Goal: Complete application form

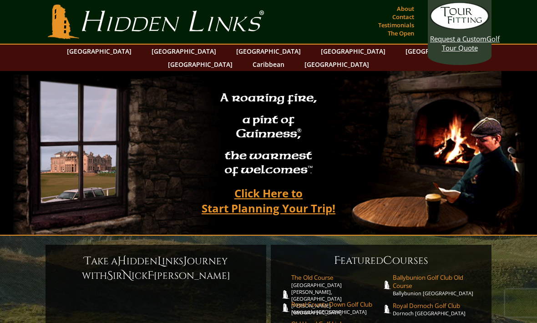
click at [163, 49] on link "[GEOGRAPHIC_DATA]" at bounding box center [184, 51] width 74 height 13
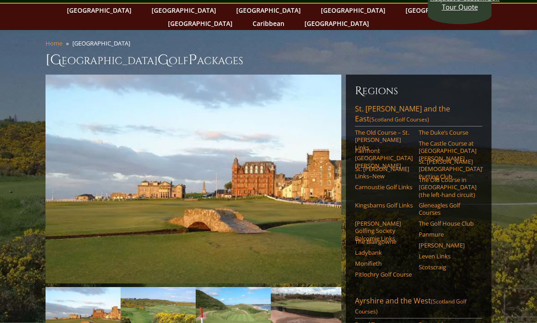
scroll to position [41, 0]
click at [367, 129] on link "The Old Course – St. Andrews Links" at bounding box center [384, 140] width 58 height 22
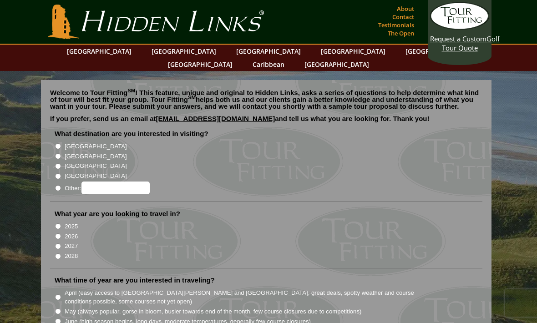
click at [61, 153] on input "[GEOGRAPHIC_DATA]" at bounding box center [58, 156] width 6 height 6
radio input "true"
click at [61, 233] on input "2026" at bounding box center [58, 236] width 6 height 6
radio input "true"
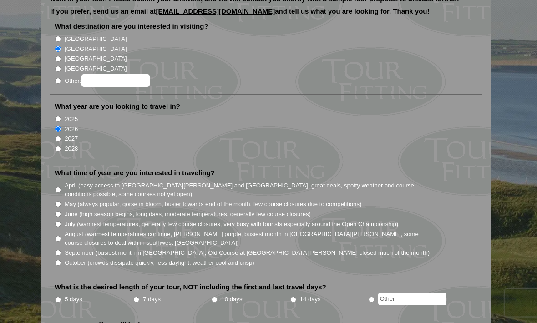
scroll to position [108, 0]
click at [216, 296] on input "10 days" at bounding box center [214, 299] width 6 height 6
radio input "true"
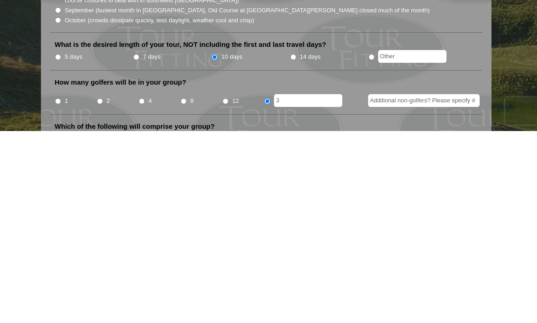
scroll to position [350, 0]
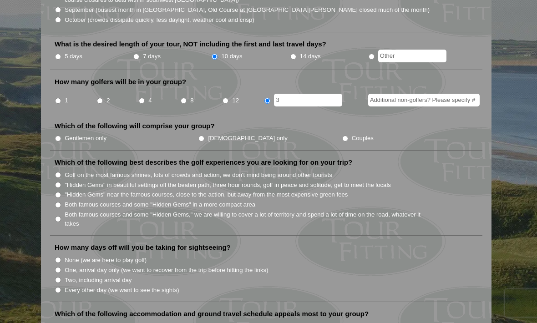
type input "3"
click at [425, 94] on input "Additional non-golfers? Please specify #" at bounding box center [423, 100] width 111 height 13
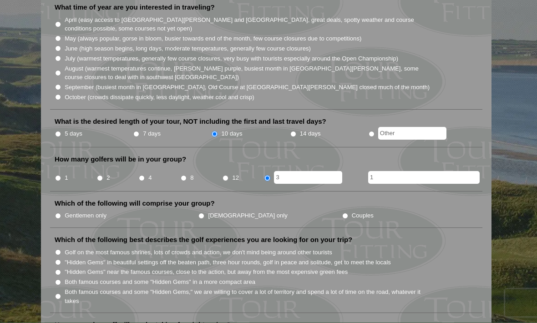
scroll to position [273, 0]
type input "1"
click at [468, 199] on li "Which of the following will comprise your group? Gentlemen only Ladies only Cou…" at bounding box center [266, 213] width 432 height 29
click at [208, 211] on label "Ladies only" at bounding box center [247, 215] width 79 height 9
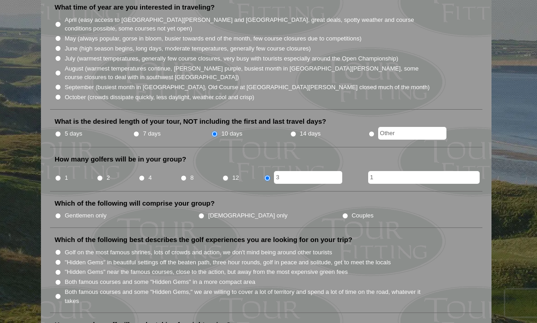
click at [198, 213] on input "Ladies only" at bounding box center [201, 216] width 6 height 6
radio input "true"
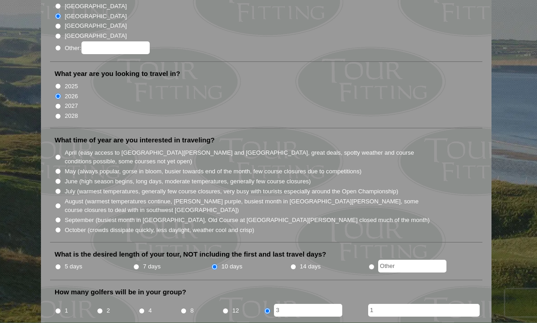
scroll to position [140, 0]
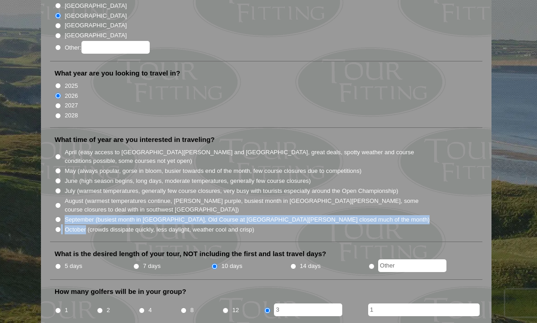
click at [442, 224] on li "October (crowds dissipate quickly, less daylight, weather cool and crisp)" at bounding box center [270, 229] width 430 height 10
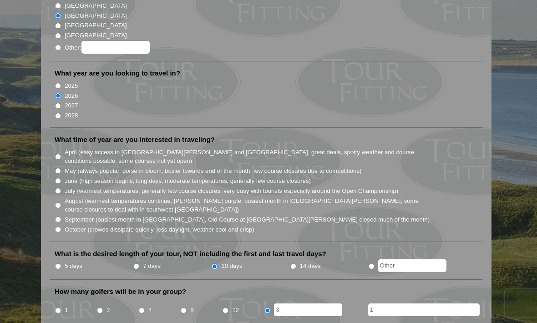
click at [56, 226] on input "October (crowds dissipate quickly, less daylight, weather cool and crisp)" at bounding box center [58, 229] width 6 height 6
radio input "true"
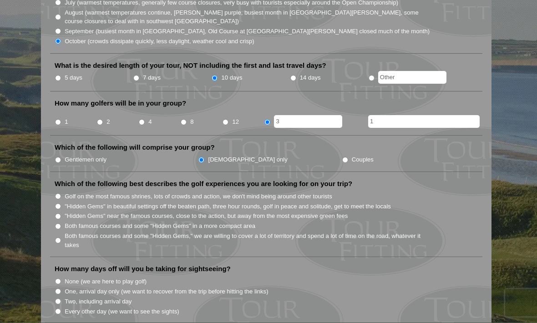
scroll to position [328, 0]
click at [58, 224] on input "Both famous courses and some "Hidden Gems" in a more compact area" at bounding box center [58, 227] width 6 height 6
radio input "true"
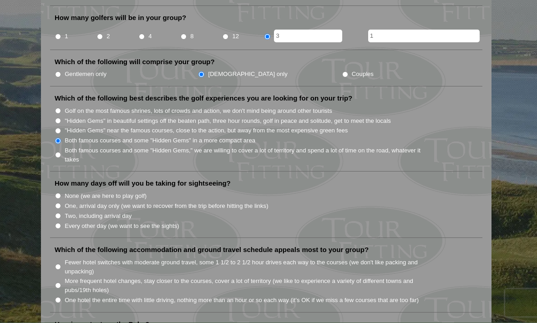
scroll to position [415, 0]
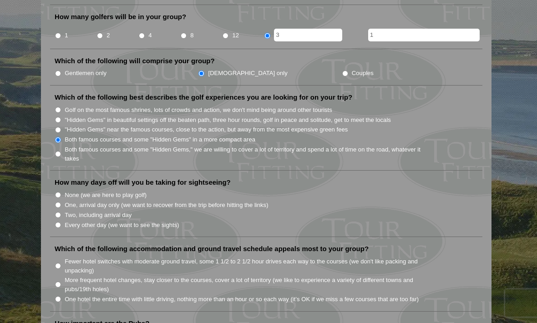
click at [56, 222] on input "Every other day (we want to see the sights)" at bounding box center [58, 225] width 6 height 6
radio input "true"
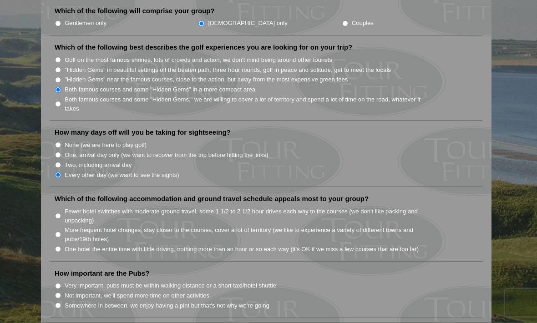
scroll to position [465, 0]
click at [470, 280] on li "Very important, pubs must be within walking distance or a short taxi/hotel shut…" at bounding box center [270, 285] width 430 height 10
click at [471, 206] on li "Fewer hotel switches with moderate ground travel, some 1 1/2 to 2 1/2 hour driv…" at bounding box center [270, 215] width 430 height 19
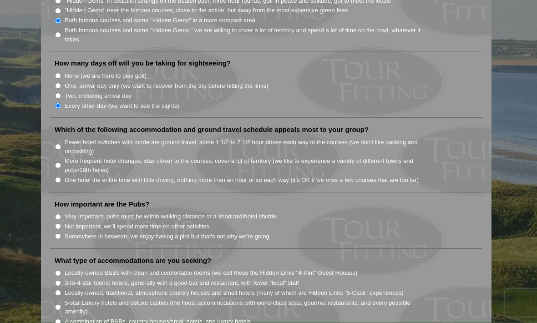
scroll to position [534, 0]
click at [57, 231] on li "Somewhere in between, we enjoy having a pint but that's not why we're going" at bounding box center [270, 236] width 430 height 10
click at [56, 233] on input "Somewhere in between, we enjoy having a pint but that's not why we're going" at bounding box center [58, 236] width 6 height 6
radio input "true"
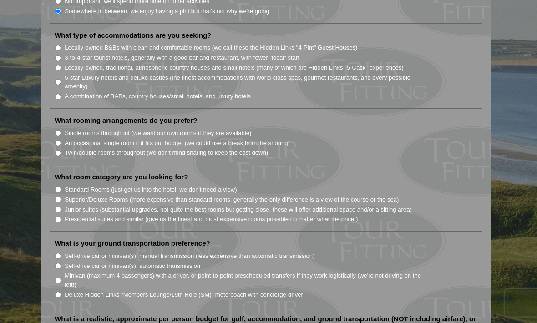
scroll to position [761, 0]
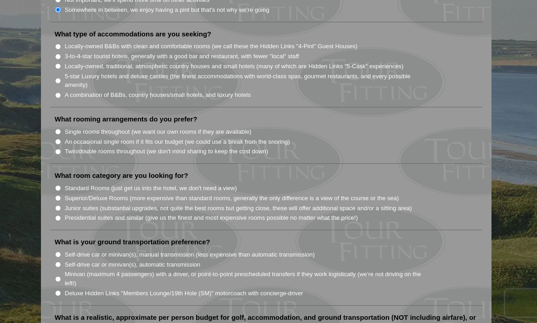
click at [58, 149] on input "Twin/double rooms throughout (we don't mind sharing to keep the cost down)" at bounding box center [58, 152] width 6 height 6
radio input "true"
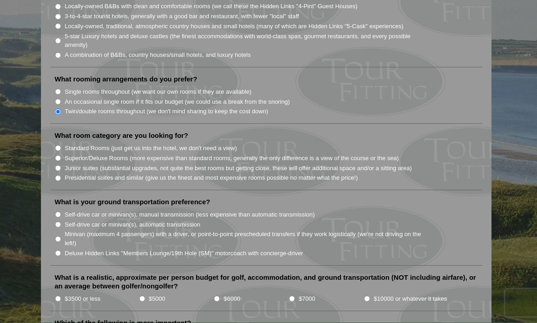
scroll to position [802, 0]
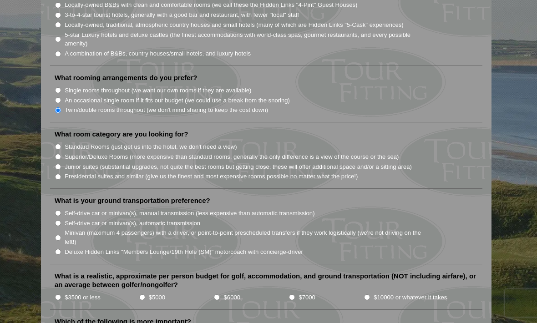
click at [59, 154] on input "Superior/Deluxe Rooms (more expensive than standard rooms, generally the only d…" at bounding box center [58, 157] width 6 height 6
radio input "true"
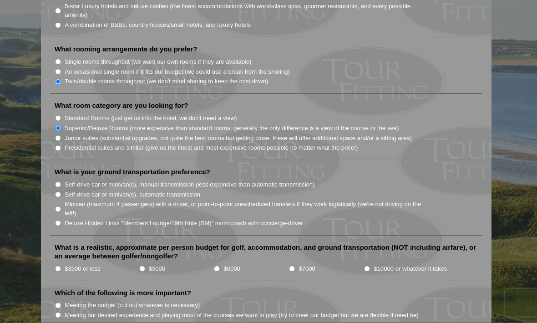
scroll to position [831, 0]
click at [57, 206] on input "Minivan (maximum 4 passengers) with a driver, or point-to-point prescheduled tr…" at bounding box center [58, 209] width 6 height 6
radio input "true"
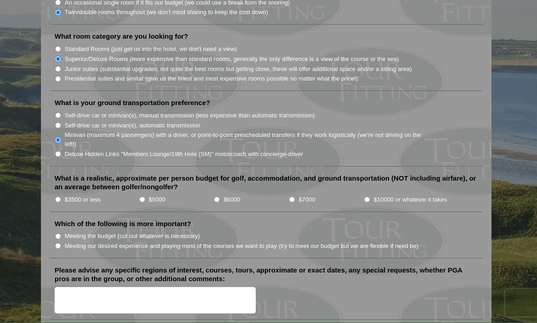
scroll to position [901, 0]
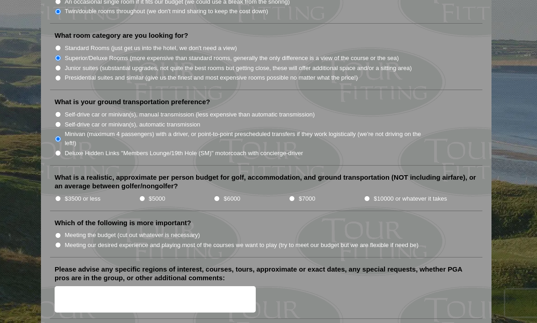
click at [292, 196] on input "$7000" at bounding box center [292, 199] width 6 height 6
radio input "true"
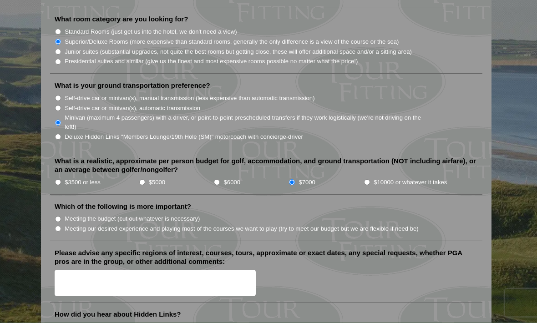
scroll to position [917, 0]
click at [61, 226] on input "Meeting our desired experience and playing most of the courses we want to play …" at bounding box center [58, 229] width 6 height 6
radio input "true"
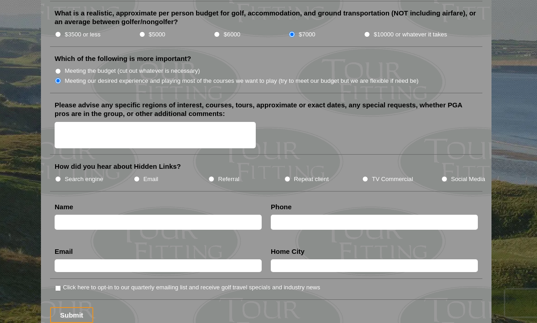
scroll to position [1059, 0]
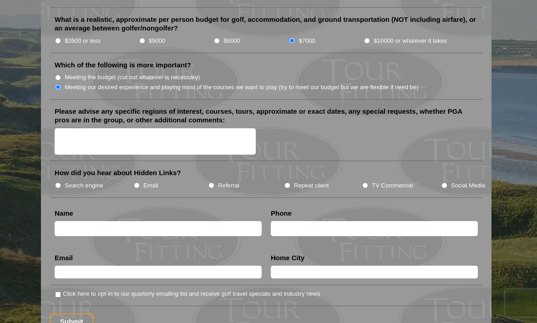
click at [57, 182] on input "Search engine" at bounding box center [58, 185] width 6 height 6
radio input "true"
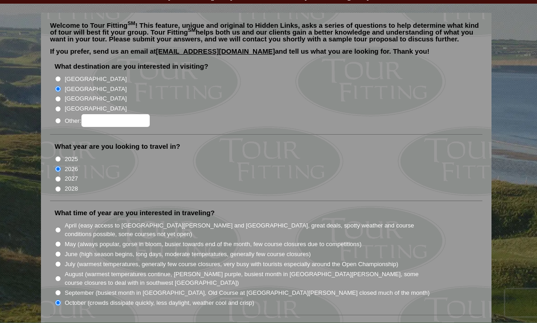
scroll to position [68, 0]
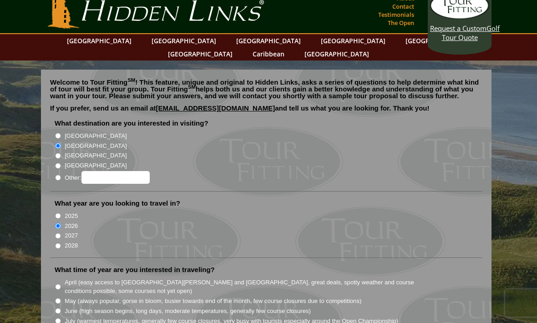
scroll to position [0, 0]
